Goal: Task Accomplishment & Management: Manage account settings

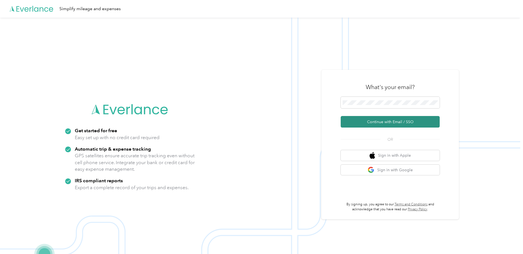
click at [371, 121] on button "Continue with Email / SSO" at bounding box center [390, 122] width 99 height 12
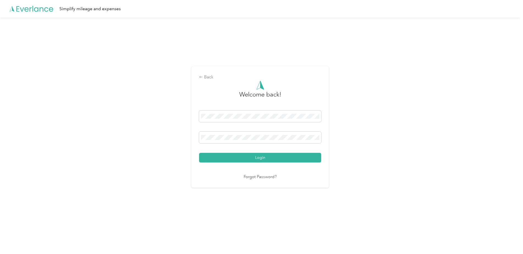
click at [199, 153] on button "Login" at bounding box center [260, 158] width 122 height 10
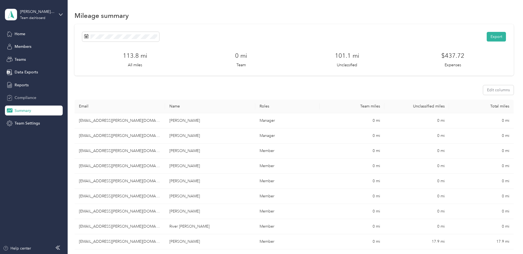
click at [29, 95] on span "Compliance" at bounding box center [26, 98] width 22 height 6
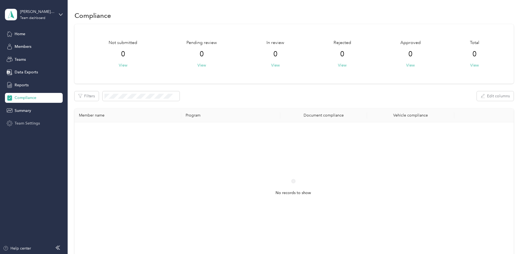
click at [29, 121] on span "Team Settings" at bounding box center [27, 124] width 25 height 6
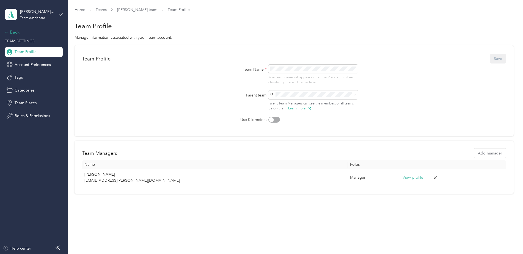
click at [13, 34] on div "Back" at bounding box center [32, 32] width 55 height 7
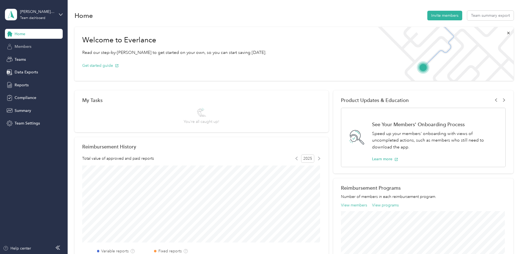
click at [21, 44] on span "Members" at bounding box center [23, 47] width 17 height 6
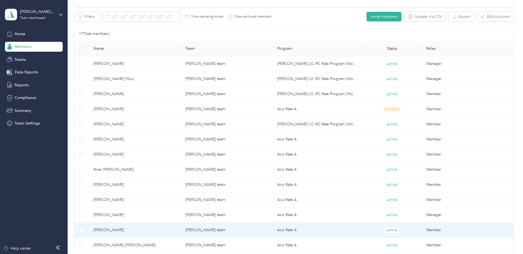
scroll to position [83, 0]
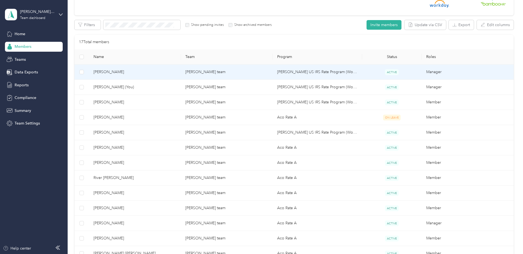
click at [111, 73] on span "[PERSON_NAME]" at bounding box center [135, 72] width 83 height 6
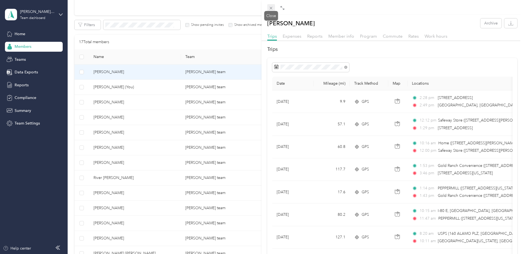
click at [271, 9] on icon at bounding box center [271, 8] width 3 height 3
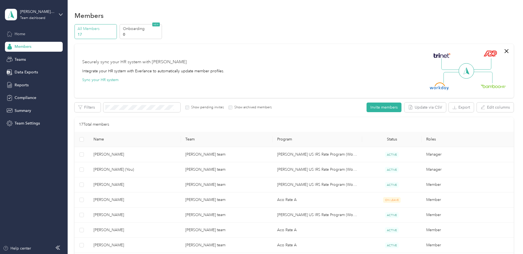
click at [21, 36] on span "Home" at bounding box center [20, 34] width 11 height 6
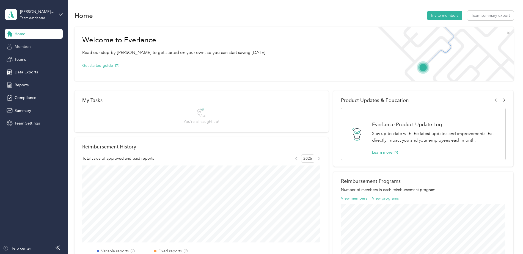
click at [28, 47] on span "Members" at bounding box center [23, 47] width 17 height 6
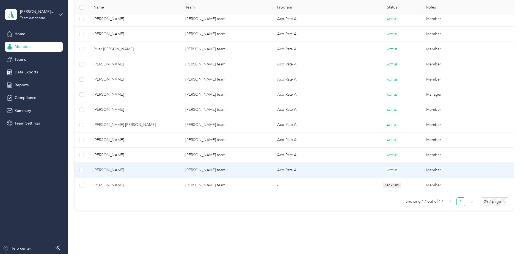
scroll to position [220, 0]
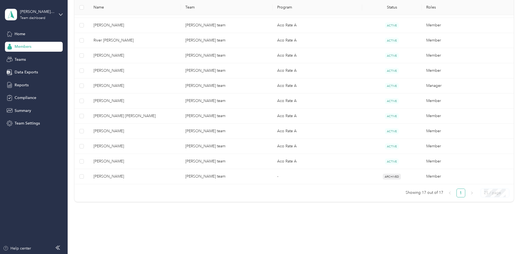
click at [503, 192] on span "25 / page" at bounding box center [495, 193] width 22 height 8
click at [492, 203] on div "25 / page" at bounding box center [495, 204] width 20 height 6
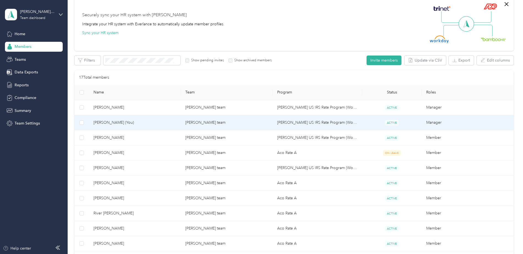
scroll to position [0, 0]
